Goal: Task Accomplishment & Management: Use online tool/utility

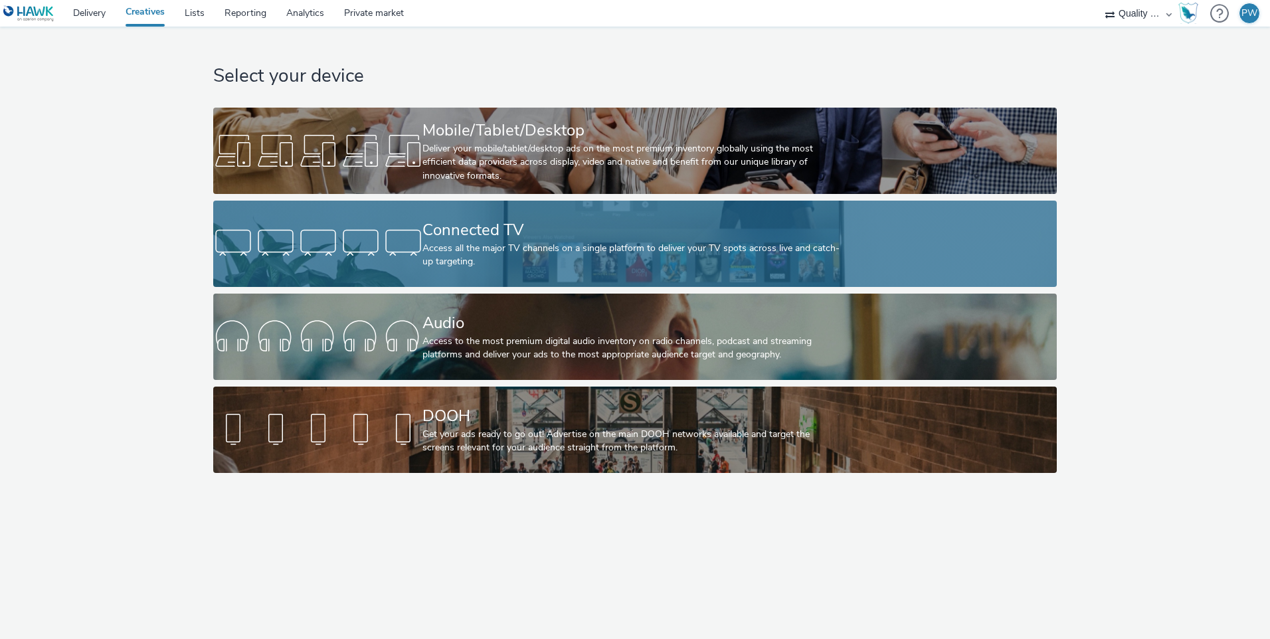
click at [449, 247] on div "Access all the major TV channels on a single platform to deliver your TV spots …" at bounding box center [632, 255] width 419 height 27
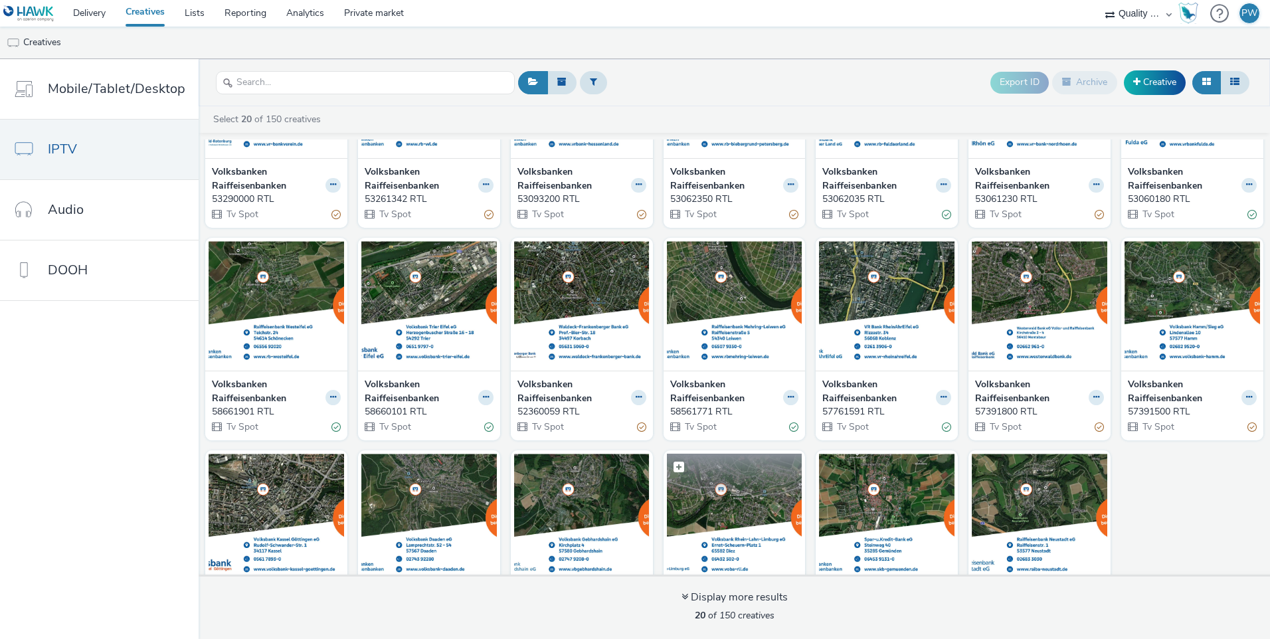
scroll to position [205, 0]
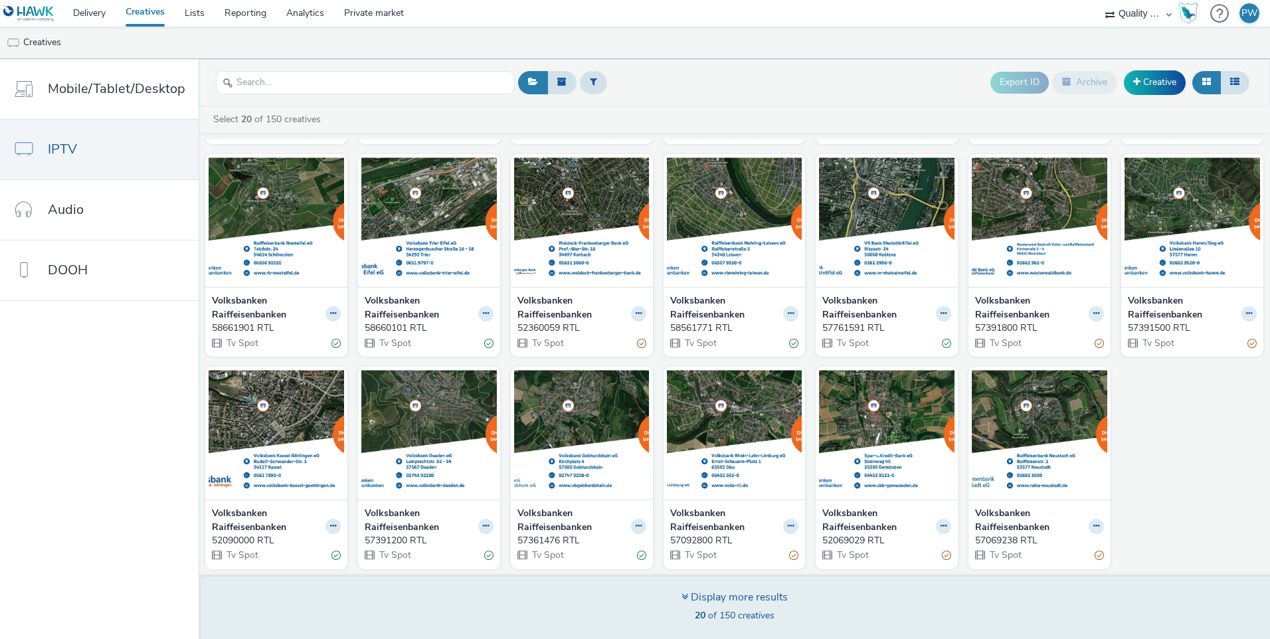
click at [750, 615] on span "20 of 150 creatives" at bounding box center [735, 615] width 80 height 13
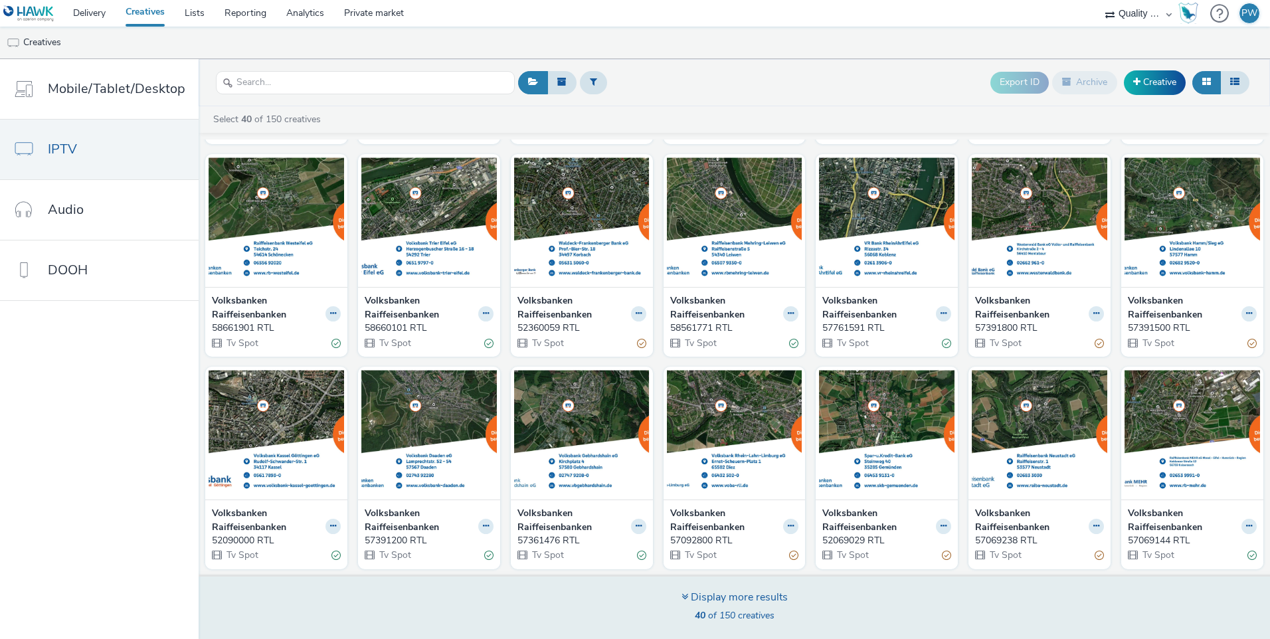
click at [750, 615] on span "40 of 150 creatives" at bounding box center [735, 615] width 80 height 13
click at [750, 615] on span "60 of 150 creatives" at bounding box center [735, 615] width 80 height 13
click at [750, 615] on span "100 of 150 creatives" at bounding box center [734, 615] width 85 height 13
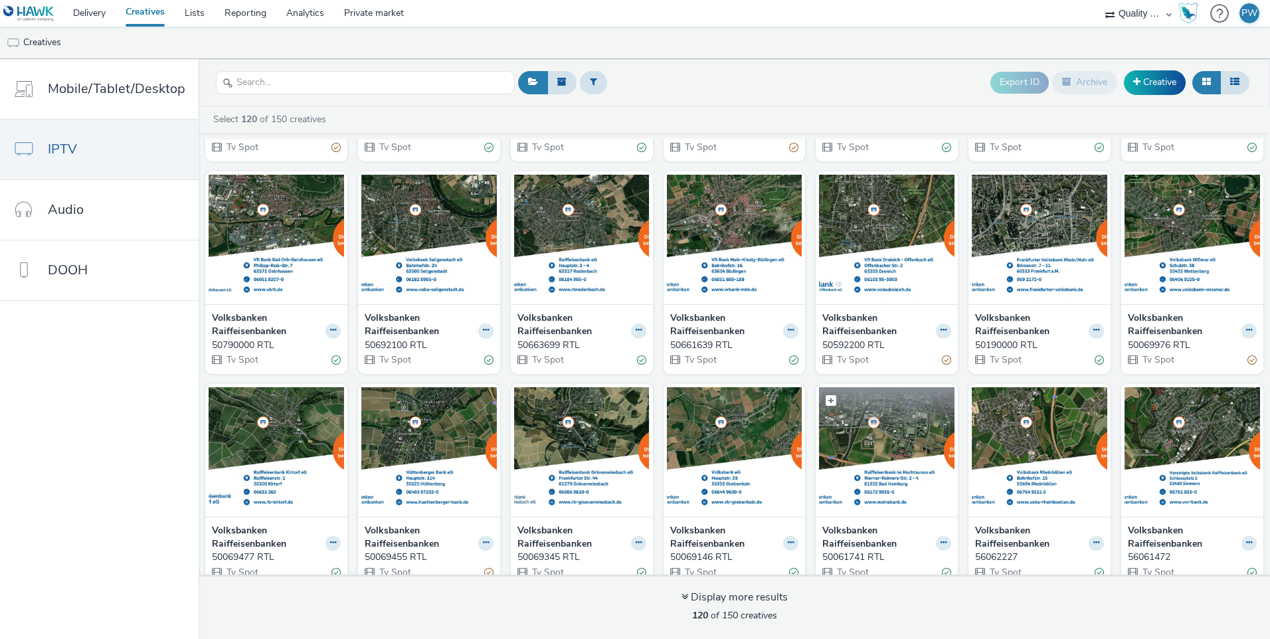
scroll to position [2508, 0]
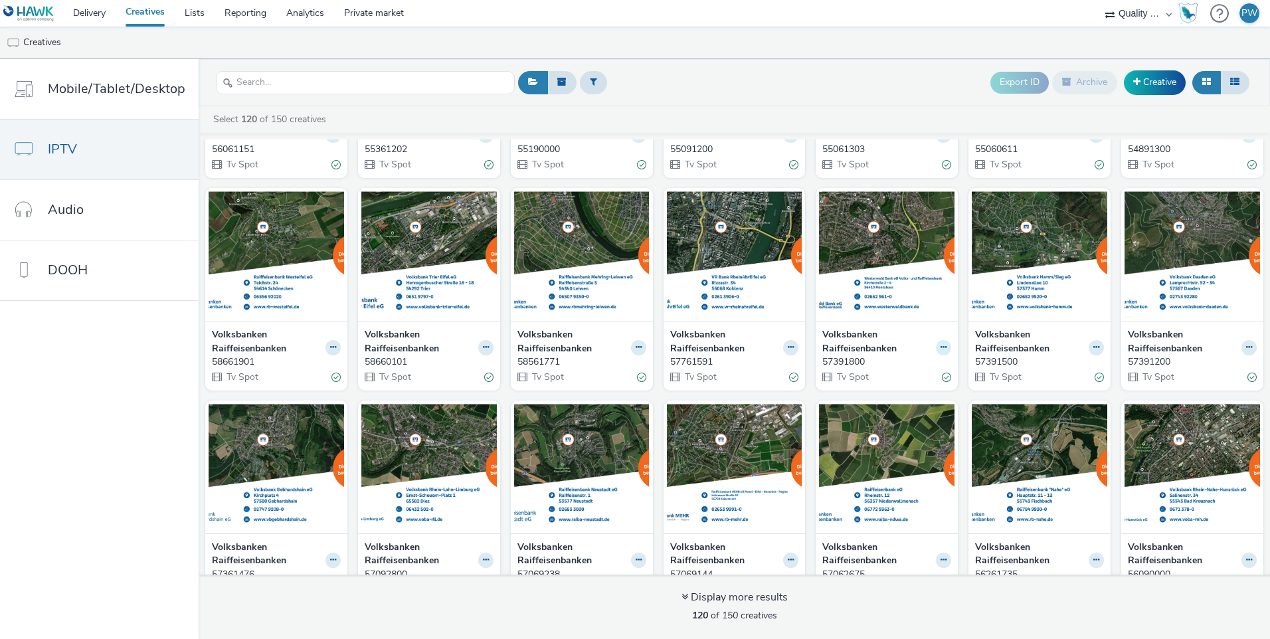
click at [941, 350] on icon at bounding box center [944, 348] width 6 height 8
click at [878, 251] on img at bounding box center [887, 256] width 136 height 130
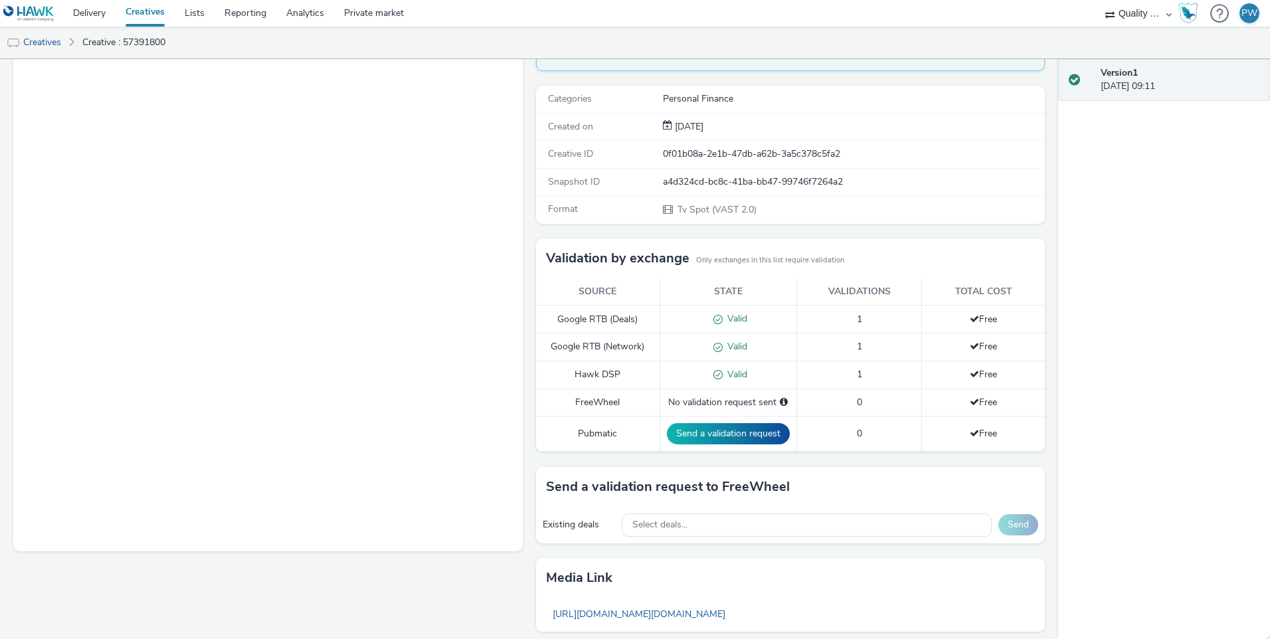
scroll to position [268, 0]
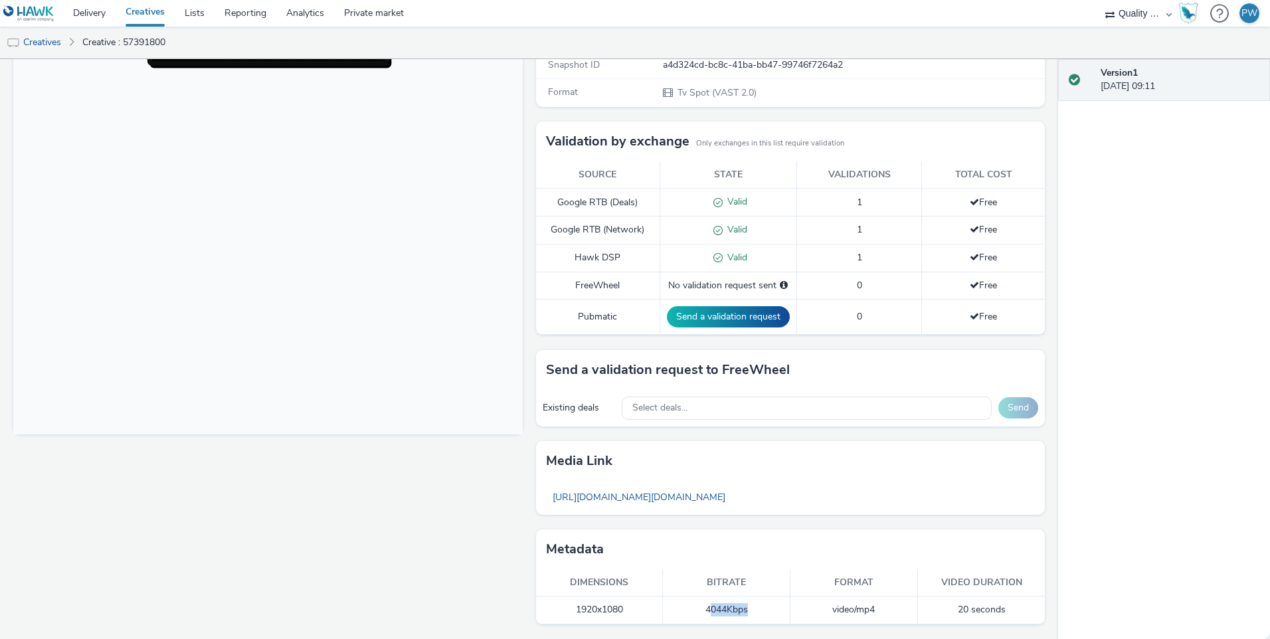
drag, startPoint x: 704, startPoint y: 609, endPoint x: 738, endPoint y: 617, distance: 34.7
click at [738, 617] on td "4044 Kbps" at bounding box center [727, 610] width 128 height 27
click at [89, 14] on link "Delivery" at bounding box center [89, 13] width 52 height 27
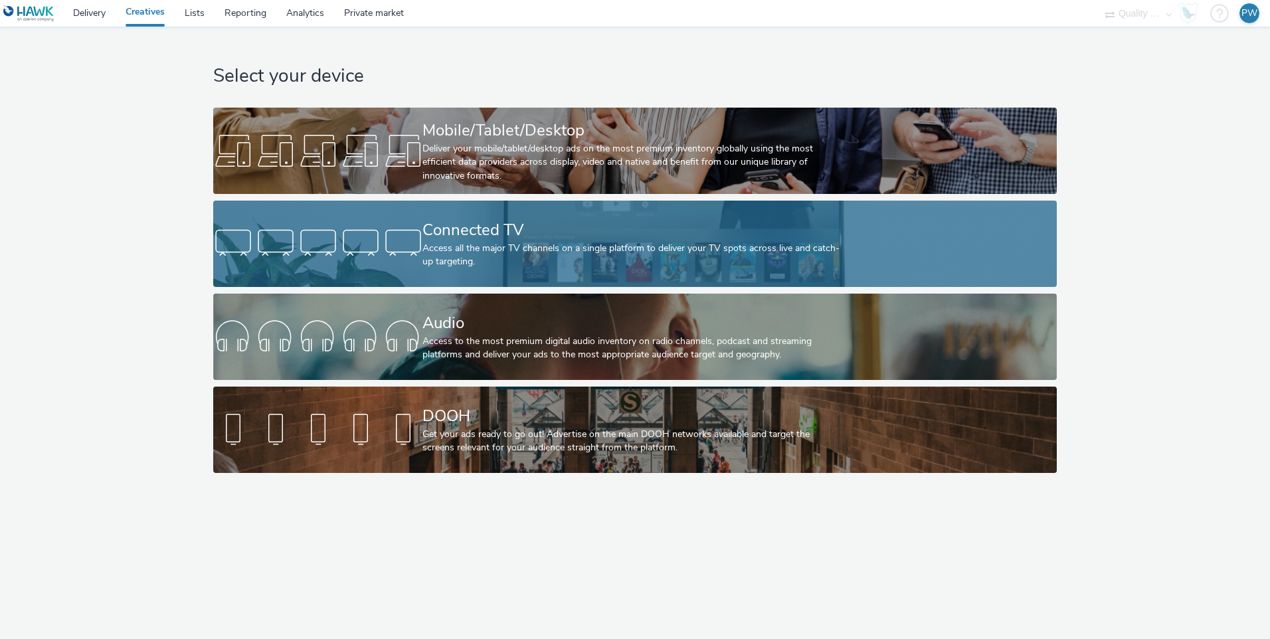
click at [447, 249] on div "Access all the major TV channels on a single platform to deliver your TV spots …" at bounding box center [632, 255] width 419 height 27
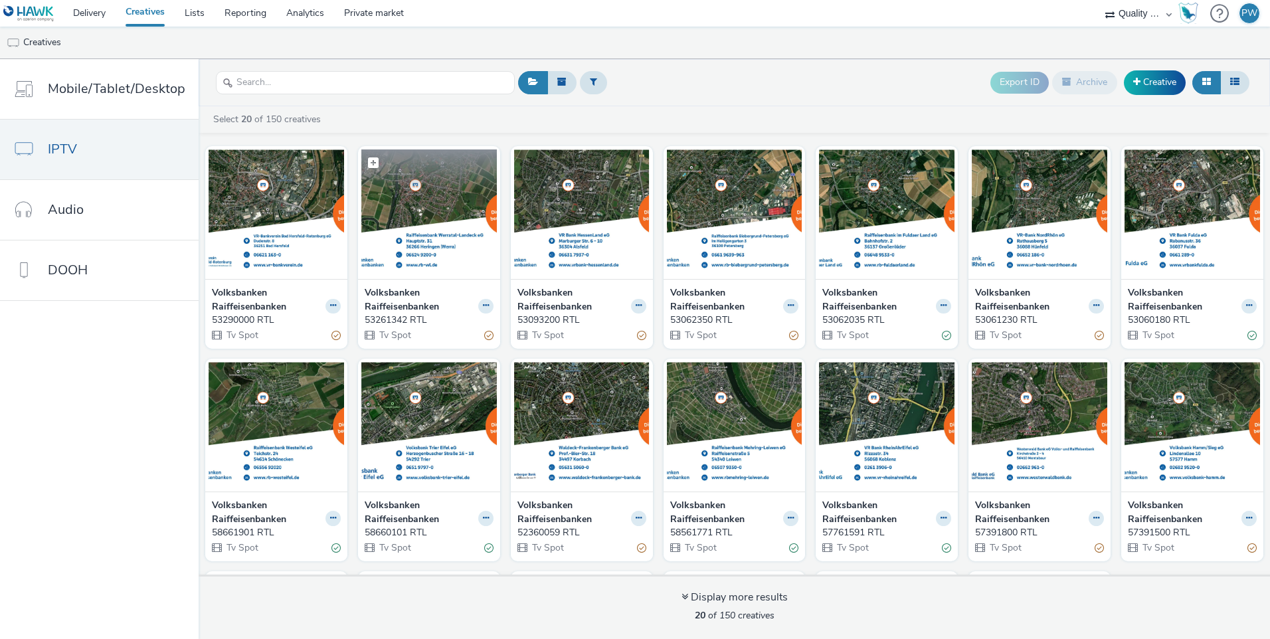
click at [419, 202] on img at bounding box center [429, 215] width 136 height 130
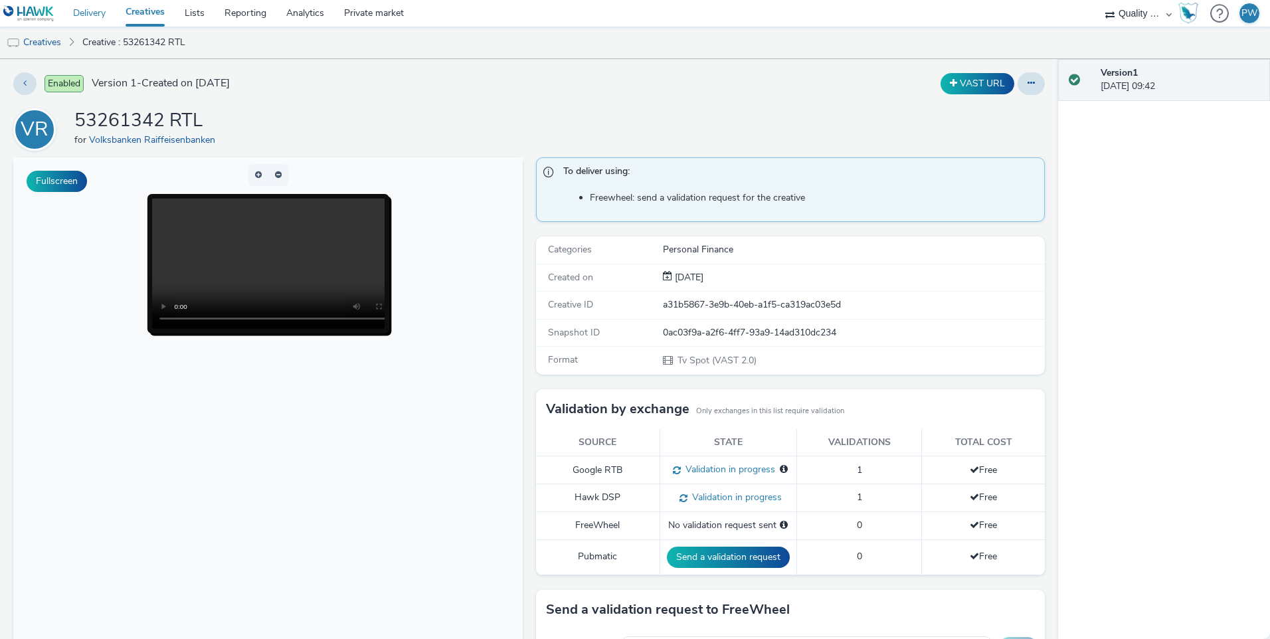
click at [71, 13] on link "Delivery" at bounding box center [89, 13] width 52 height 27
